Goal: Task Accomplishment & Management: Manage account settings

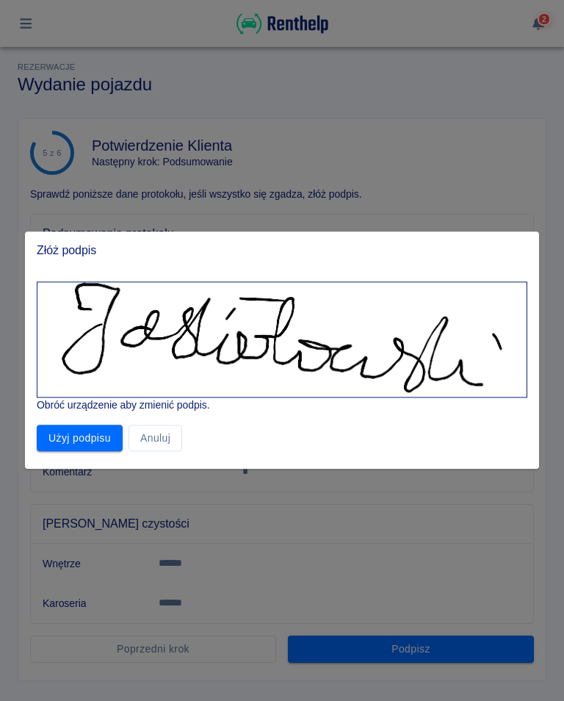
scroll to position [144, 0]
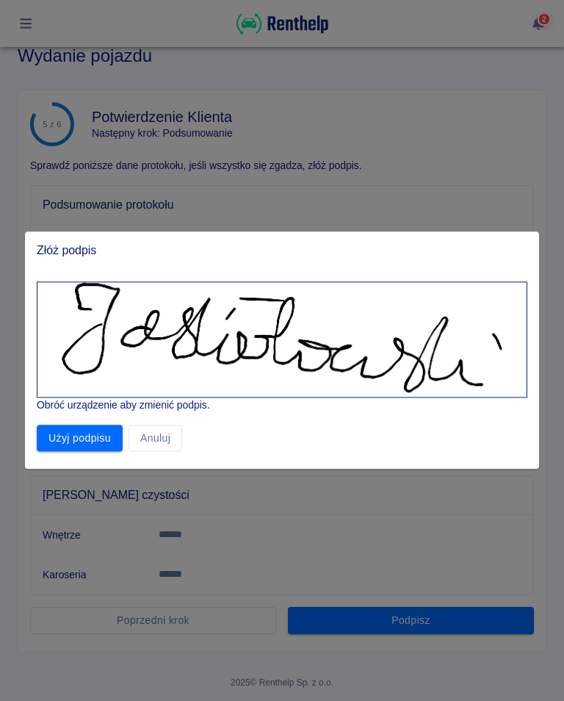
click at [93, 425] on button "Użyj podpisu" at bounding box center [80, 438] width 86 height 27
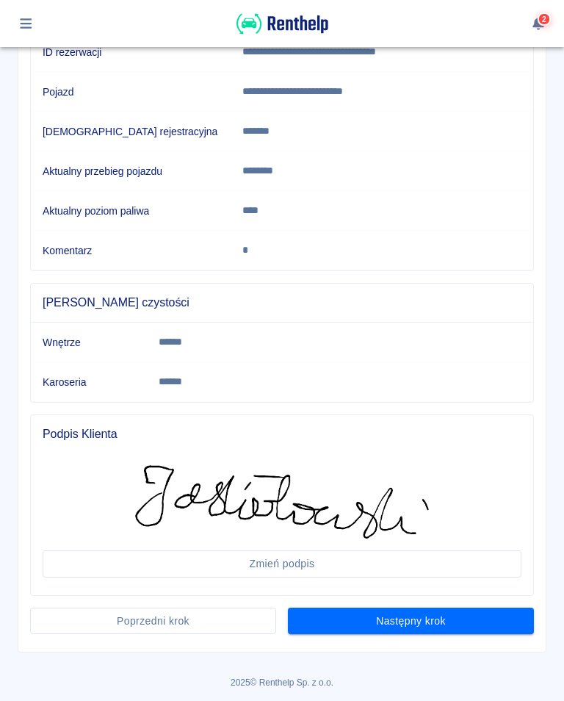
scroll to position [220, 0]
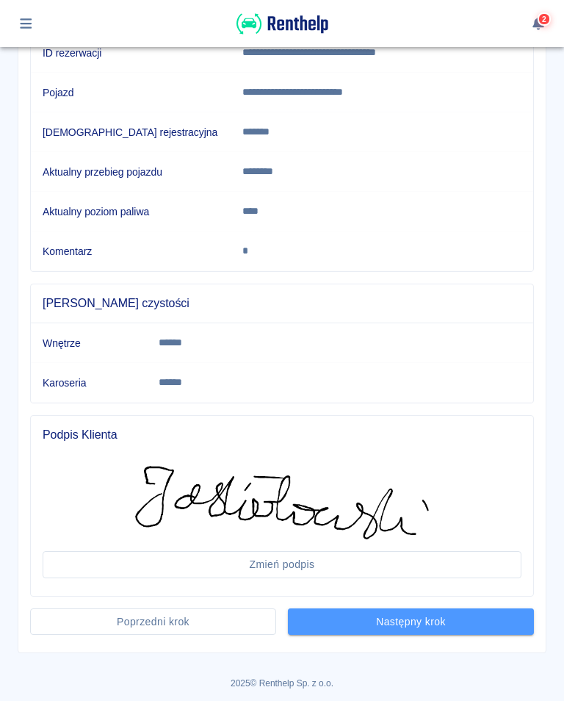
click at [414, 622] on button "Następny krok" at bounding box center [411, 621] width 246 height 27
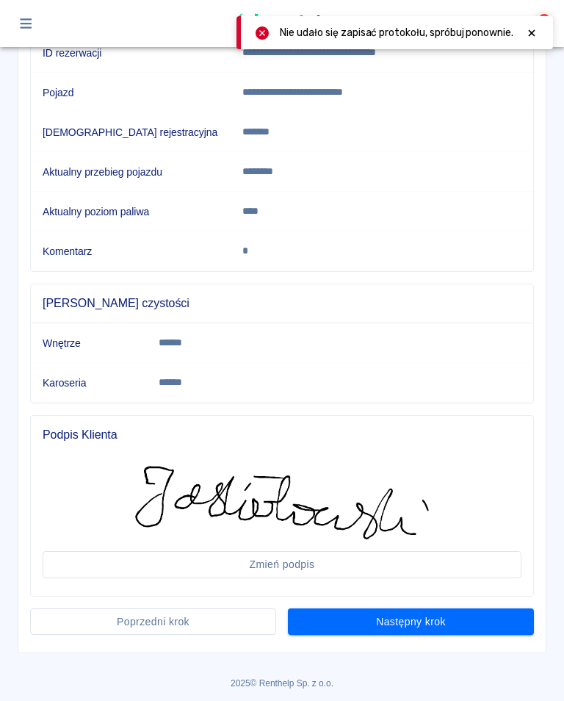
click at [533, 40] on div at bounding box center [531, 32] width 13 height 15
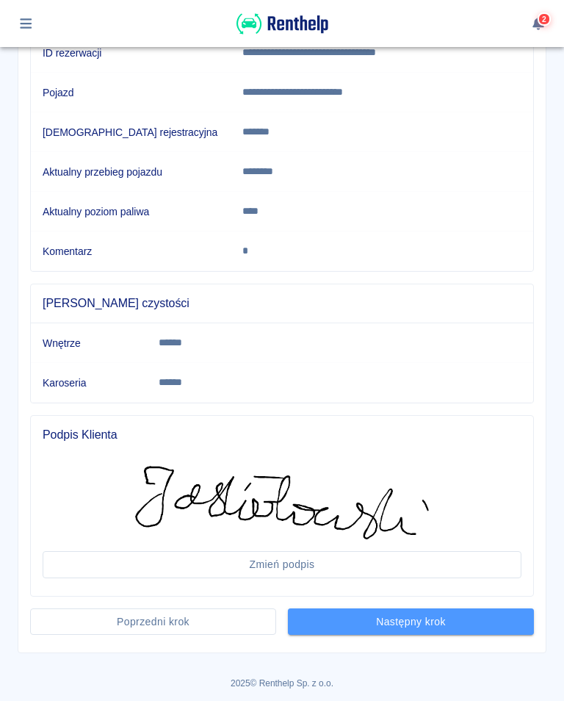
click at [403, 613] on button "Następny krok" at bounding box center [411, 621] width 246 height 27
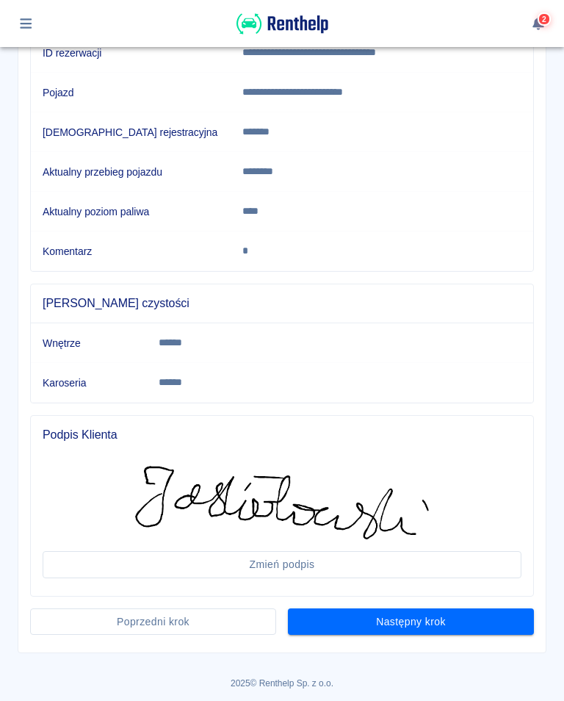
click at [406, 622] on button "Następny krok" at bounding box center [411, 621] width 246 height 27
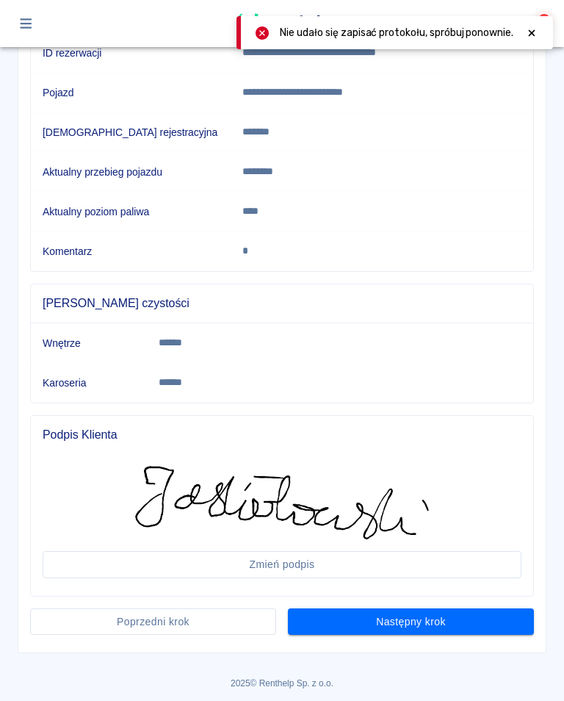
click at [536, 29] on icon at bounding box center [531, 33] width 13 height 10
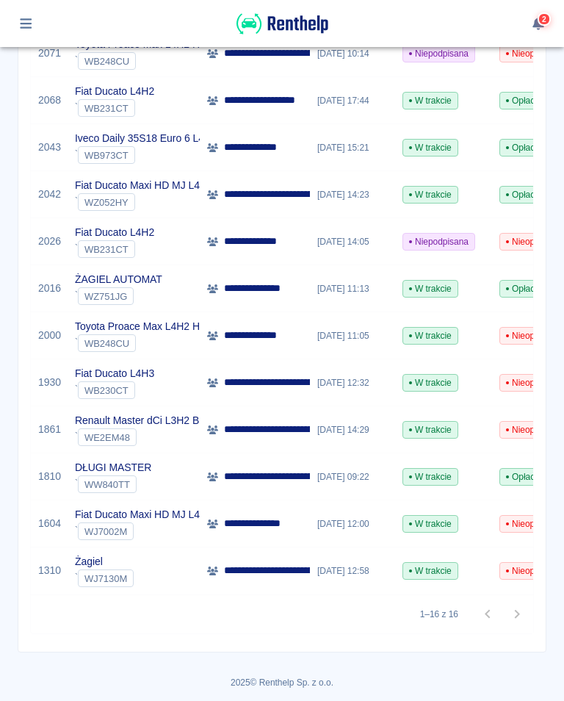
scroll to position [471, 0]
click at [526, 615] on div at bounding box center [502, 614] width 59 height 29
click at [29, 31] on button "button" at bounding box center [26, 23] width 29 height 25
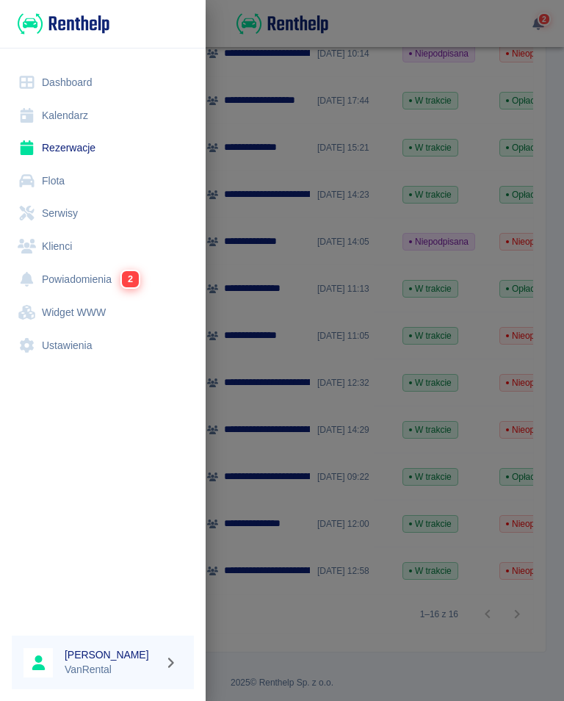
click at [62, 120] on link "Kalendarz" at bounding box center [103, 115] width 182 height 33
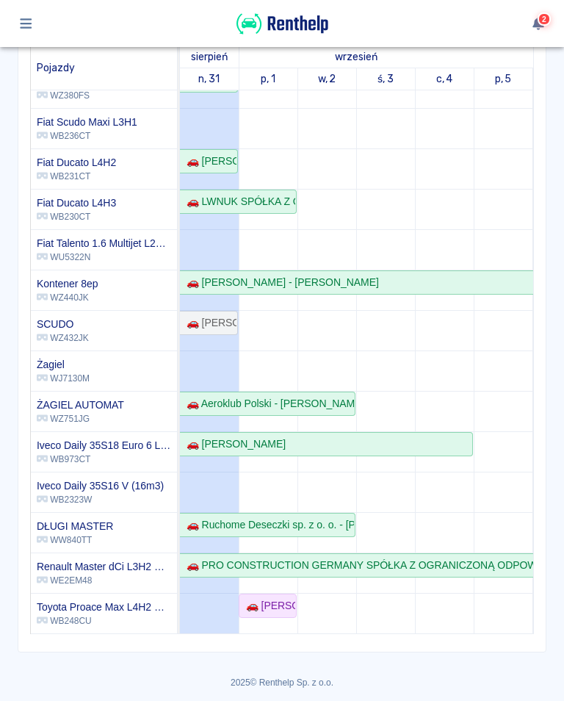
scroll to position [162, 0]
click at [215, 331] on div "🚗 [PERSON_NAME]" at bounding box center [209, 323] width 56 height 15
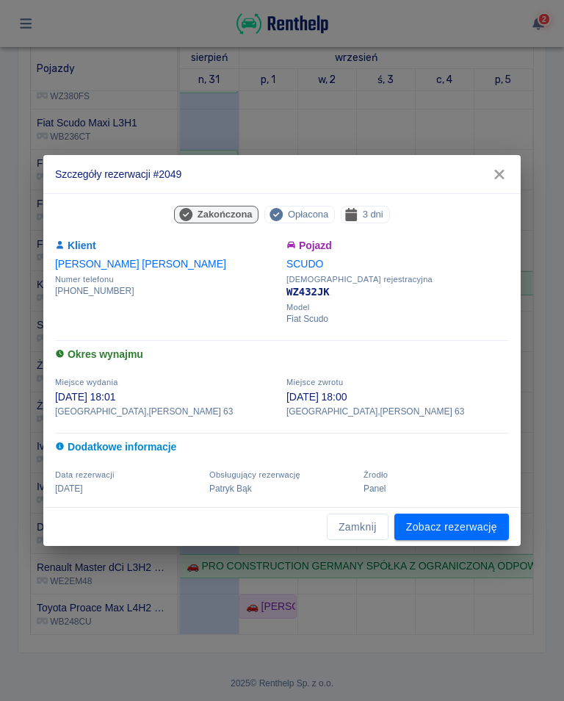
click at [503, 184] on button "button" at bounding box center [499, 174] width 31 height 27
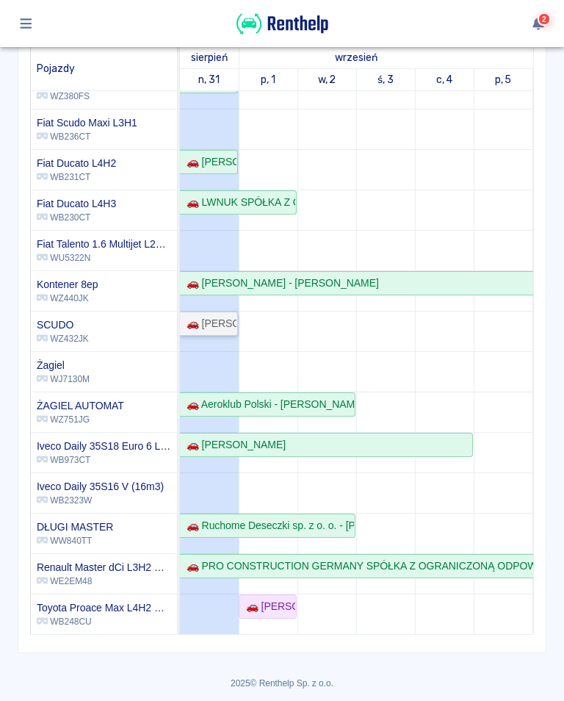
click at [216, 334] on link "🚗 [PERSON_NAME]" at bounding box center [209, 324] width 58 height 24
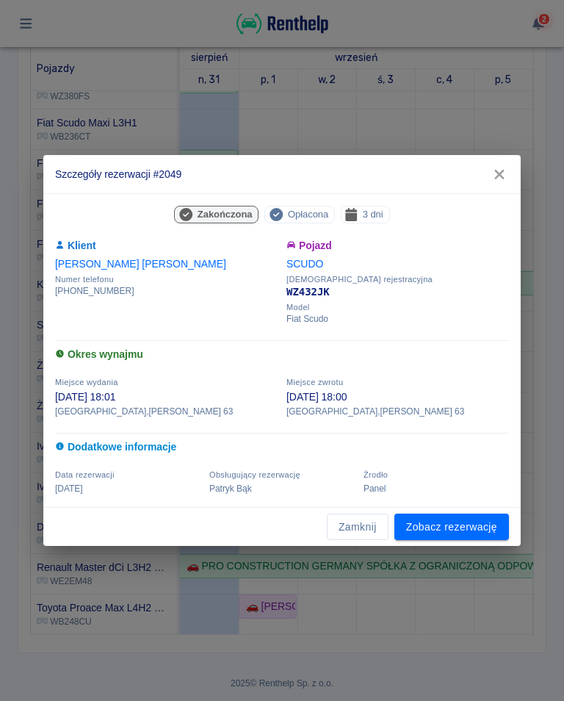
click at [231, 218] on span "Zakończona" at bounding box center [225, 213] width 67 height 15
click at [466, 525] on link "Zobacz rezerwację" at bounding box center [452, 527] width 115 height 27
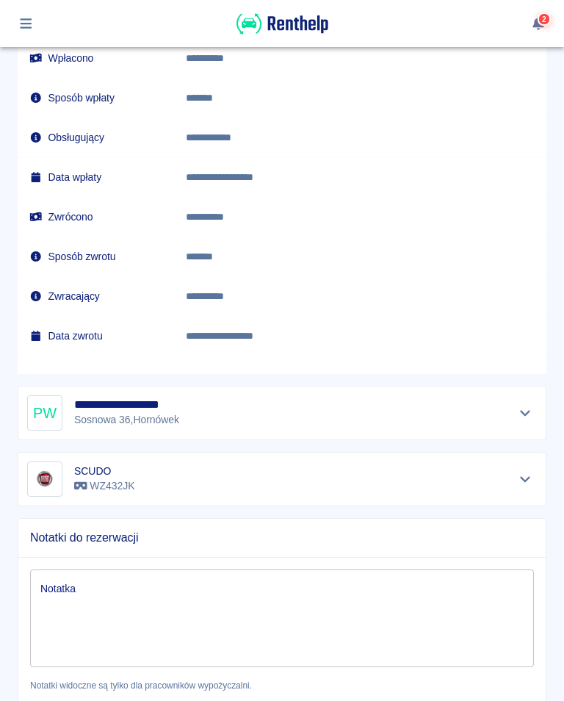
scroll to position [1254, 0]
click at [522, 417] on icon "Pokaż szczegóły" at bounding box center [525, 412] width 17 height 13
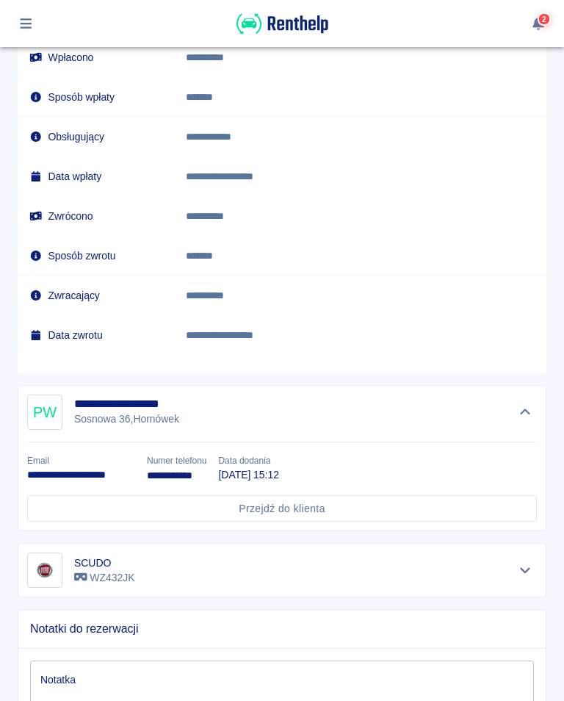
click at [531, 418] on button "Ukryj szczegóły" at bounding box center [526, 412] width 24 height 21
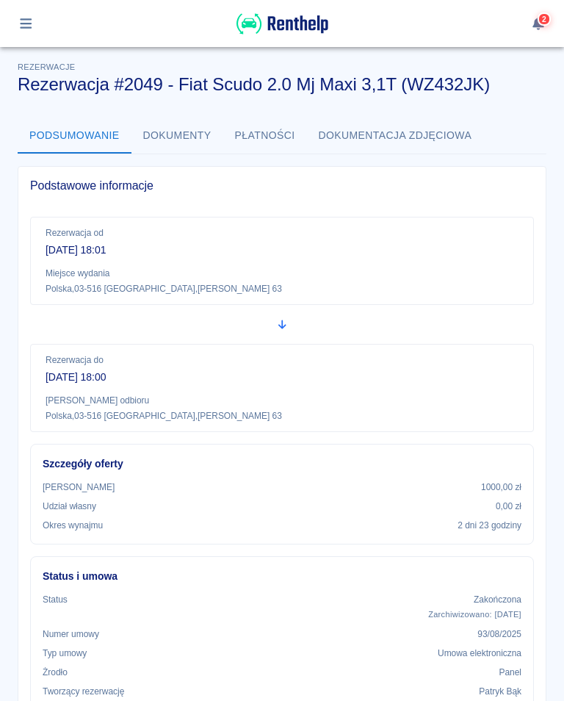
scroll to position [0, 0]
click at [35, 29] on button "button" at bounding box center [26, 23] width 29 height 25
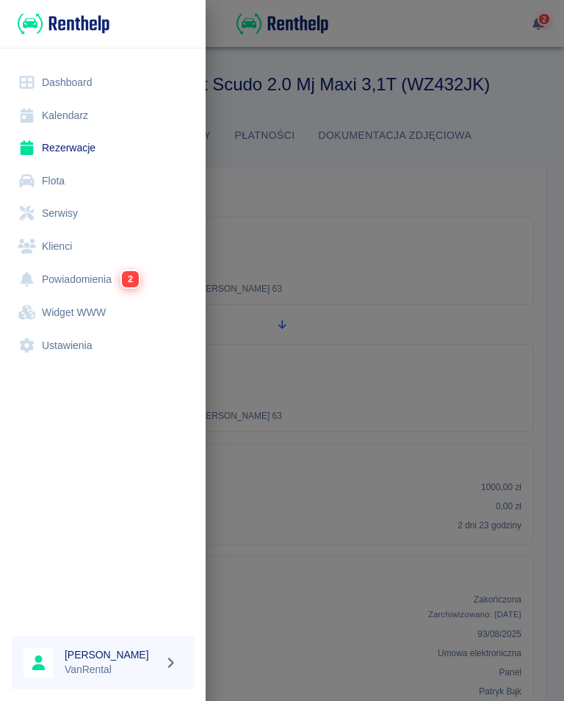
click at [69, 145] on link "Rezerwacje" at bounding box center [103, 148] width 182 height 33
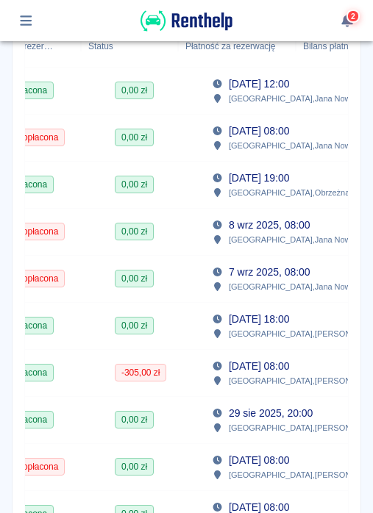
scroll to position [0, 309]
